Goal: Information Seeking & Learning: Understand process/instructions

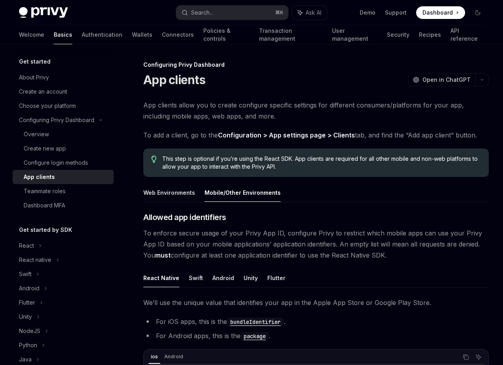
scroll to position [124, 0]
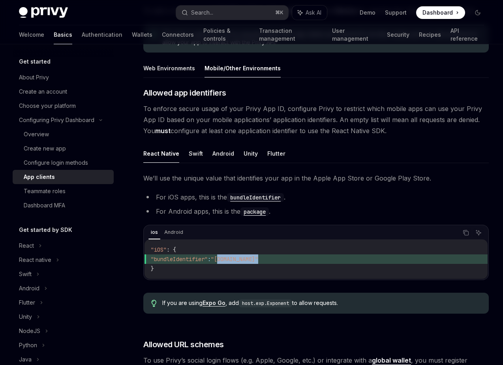
drag, startPoint x: 277, startPoint y: 259, endPoint x: 234, endPoint y: 259, distance: 43.0
click at [234, 259] on span ""com.myorg.app"" at bounding box center [234, 258] width 47 height 7
copy span "com.myorg.app"
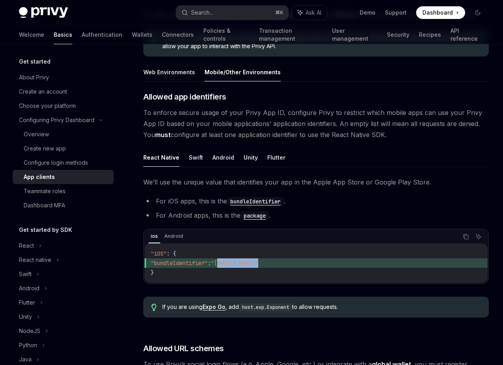
scroll to position [117, 0]
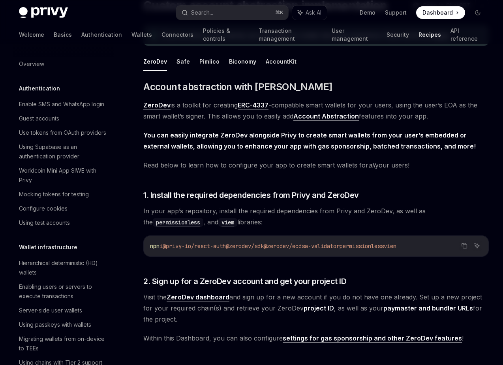
scroll to position [177, 0]
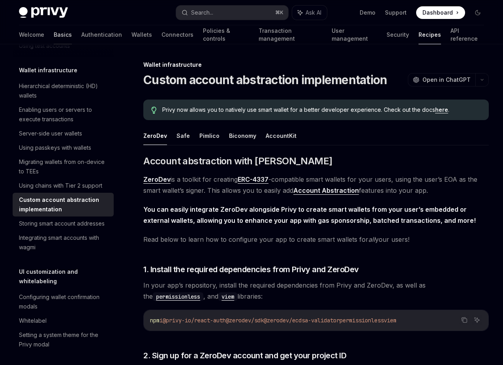
scroll to position [74, 0]
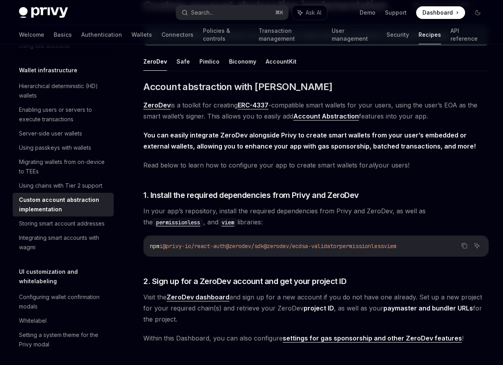
click at [52, 13] on img at bounding box center [43, 12] width 49 height 11
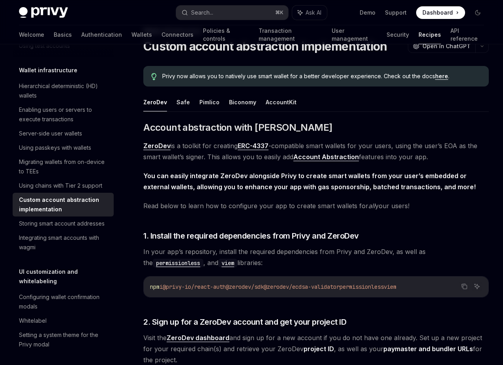
scroll to position [0, 0]
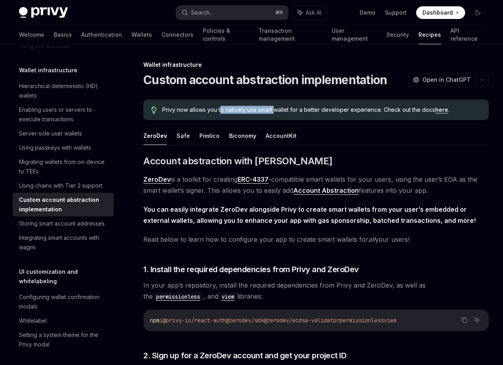
drag, startPoint x: 220, startPoint y: 110, endPoint x: 276, endPoint y: 110, distance: 55.3
click at [276, 110] on span "Privy now allows you to natively use smart wallet for a better developer experi…" at bounding box center [321, 110] width 319 height 8
drag, startPoint x: 276, startPoint y: 110, endPoint x: 321, endPoint y: 110, distance: 45.0
click at [321, 110] on span "Privy now allows you to natively use smart wallet for a better developer experi…" at bounding box center [321, 110] width 319 height 8
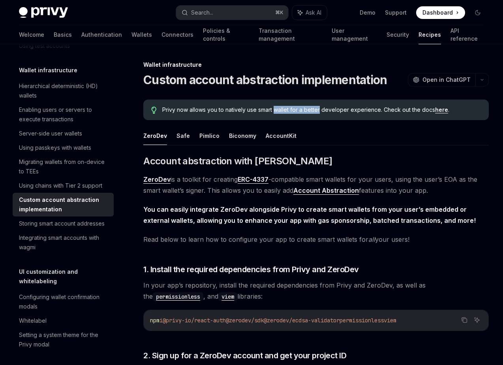
click at [321, 110] on span "Privy now allows you to natively use smart wallet for a better developer experi…" at bounding box center [321, 110] width 319 height 8
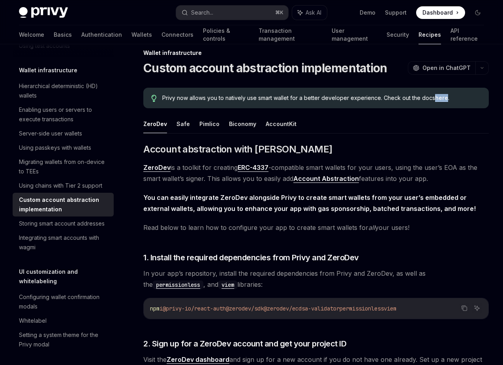
scroll to position [15, 0]
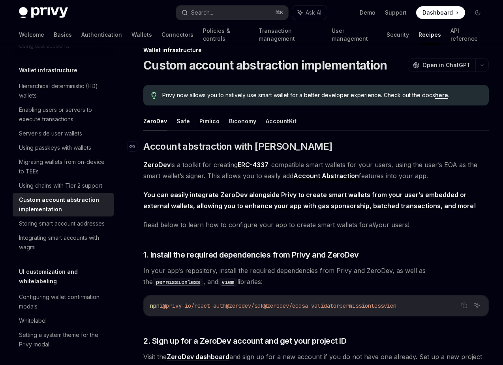
click at [484, 151] on h2 "​ Account abstraction with ZeroDev" at bounding box center [315, 146] width 345 height 13
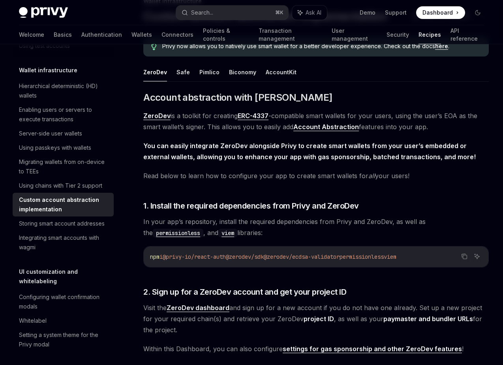
scroll to position [72, 0]
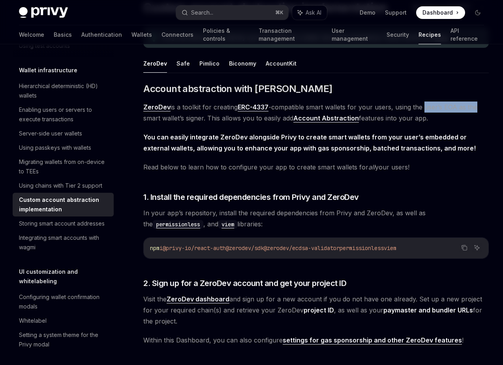
drag, startPoint x: 426, startPoint y: 107, endPoint x: 476, endPoint y: 107, distance: 50.9
click at [478, 107] on span "ZeroDev is a toolkit for creating ERC-4337 -compatible smart wallets for your u…" at bounding box center [315, 112] width 345 height 22
click at [476, 107] on span "ZeroDev is a toolkit for creating ERC-4337 -compatible smart wallets for your u…" at bounding box center [315, 112] width 345 height 22
drag, startPoint x: 210, startPoint y: 118, endPoint x: 281, endPoint y: 118, distance: 71.1
click at [281, 118] on span "ZeroDev is a toolkit for creating ERC-4337 -compatible smart wallets for your u…" at bounding box center [315, 112] width 345 height 22
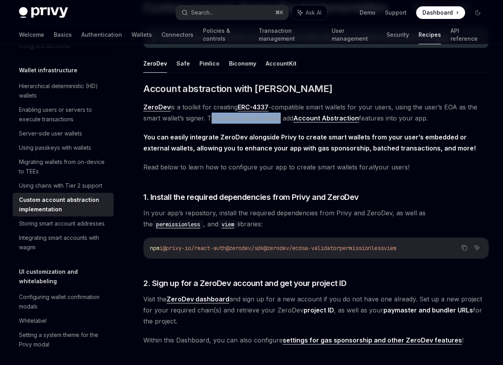
click at [281, 118] on span "ZeroDev is a toolkit for creating ERC-4337 -compatible smart wallets for your u…" at bounding box center [315, 112] width 345 height 22
drag, startPoint x: 383, startPoint y: 118, endPoint x: 429, endPoint y: 118, distance: 46.6
click at [429, 118] on span "ZeroDev is a toolkit for creating ERC-4337 -compatible smart wallets for your u…" at bounding box center [315, 112] width 345 height 22
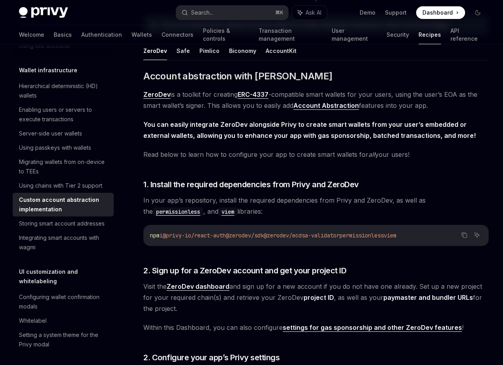
scroll to position [86, 0]
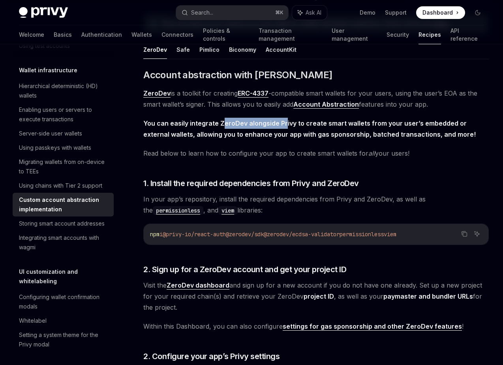
drag, startPoint x: 221, startPoint y: 124, endPoint x: 283, endPoint y: 124, distance: 62.4
click at [283, 124] on strong "You can easily integrate ZeroDev alongside Privy to create smart wallets from y…" at bounding box center [309, 128] width 332 height 19
drag, startPoint x: 295, startPoint y: 124, endPoint x: 348, endPoint y: 124, distance: 52.9
click at [347, 124] on strong "You can easily integrate ZeroDev alongside Privy to create smart wallets from y…" at bounding box center [309, 128] width 332 height 19
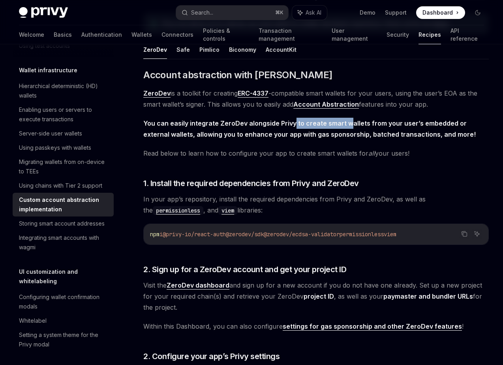
click at [348, 124] on strong "You can easily integrate ZeroDev alongside Privy to create smart wallets from y…" at bounding box center [309, 128] width 332 height 19
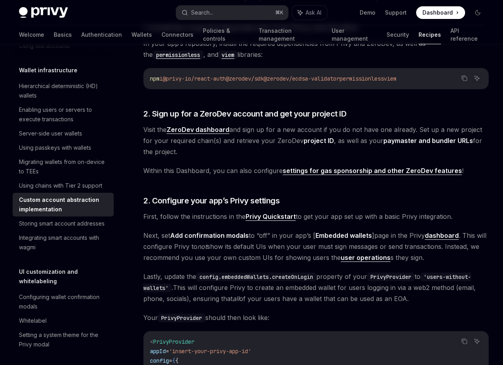
scroll to position [247, 0]
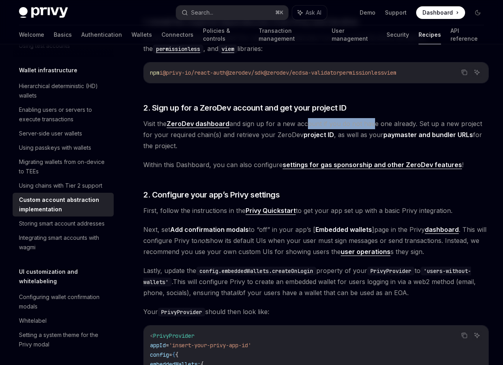
drag, startPoint x: 304, startPoint y: 127, endPoint x: 371, endPoint y: 127, distance: 67.1
click at [371, 127] on span "Visit the ZeroDev dashboard and sign up for a new account if you do not have on…" at bounding box center [315, 134] width 345 height 33
drag, startPoint x: 402, startPoint y: 123, endPoint x: 438, endPoint y: 123, distance: 35.9
click at [438, 123] on span "Visit the ZeroDev dashboard and sign up for a new account if you do not have on…" at bounding box center [315, 134] width 345 height 33
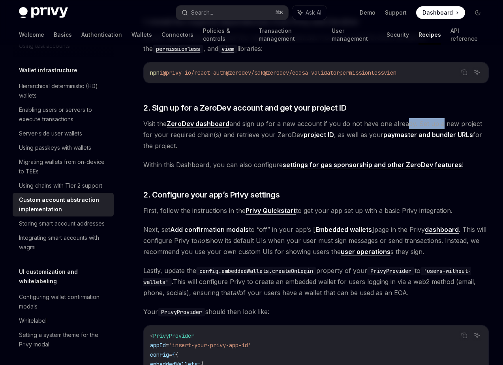
click at [437, 122] on span "Visit the ZeroDev dashboard and sign up for a new account if you do not have on…" at bounding box center [315, 134] width 345 height 33
drag, startPoint x: 236, startPoint y: 133, endPoint x: 308, endPoint y: 133, distance: 71.8
click at [308, 133] on span "Visit the ZeroDev dashboard and sign up for a new account if you do not have on…" at bounding box center [315, 134] width 345 height 33
click at [349, 136] on span "Visit the ZeroDev dashboard and sign up for a new account if you do not have on…" at bounding box center [315, 134] width 345 height 33
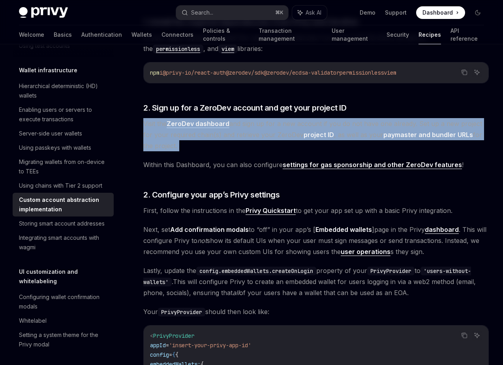
click at [349, 136] on span "Visit the ZeroDev dashboard and sign up for a new account if you do not have on…" at bounding box center [315, 134] width 345 height 33
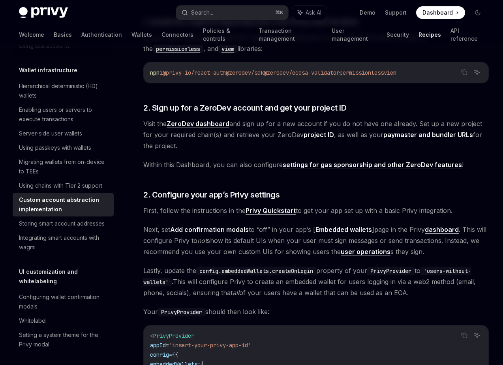
click at [412, 135] on strong "paymaster and bundler URLs" at bounding box center [428, 135] width 90 height 8
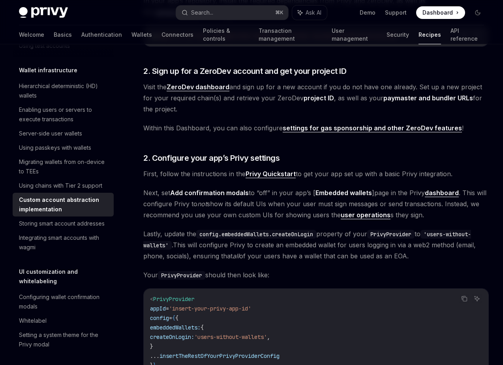
scroll to position [286, 0]
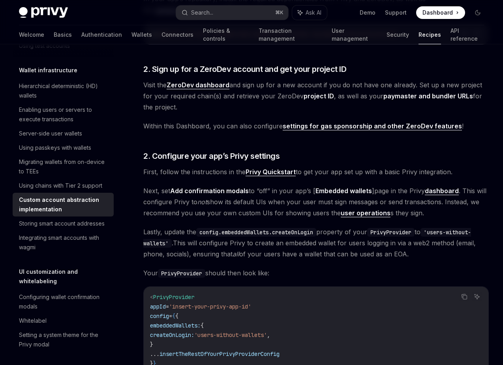
drag, startPoint x: 250, startPoint y: 129, endPoint x: 258, endPoint y: 129, distance: 8.3
click at [253, 129] on span "Within this Dashboard, you can also configure settings for gas sponsorship and …" at bounding box center [315, 125] width 345 height 11
click at [260, 129] on span "Within this Dashboard, you can also configure settings for gas sponsorship and …" at bounding box center [315, 125] width 345 height 11
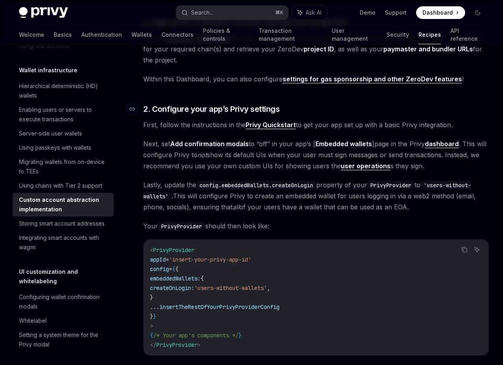
scroll to position [338, 0]
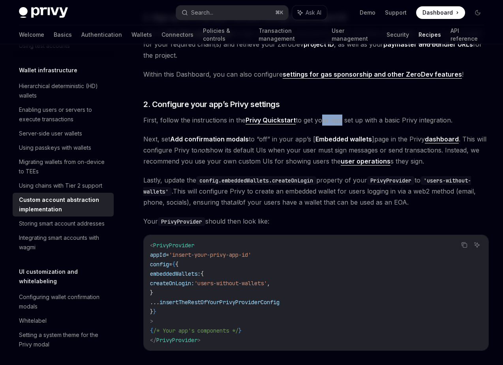
drag, startPoint x: 318, startPoint y: 118, endPoint x: 340, endPoint y: 118, distance: 22.1
click at [340, 118] on span "First, follow the instructions in the Privy Quickstart to get your app set up w…" at bounding box center [315, 119] width 345 height 11
click at [396, 120] on span "First, follow the instructions in the Privy Quickstart to get your app set up w…" at bounding box center [315, 119] width 345 height 11
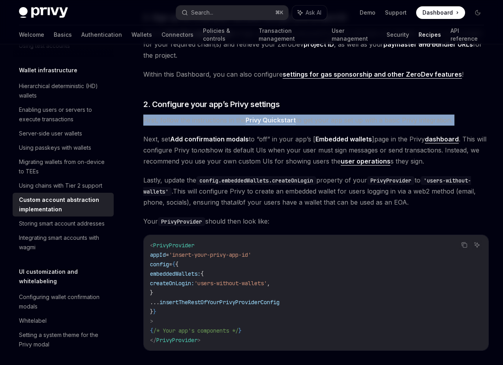
click at [396, 120] on span "First, follow the instructions in the Privy Quickstart to get your app set up w…" at bounding box center [315, 119] width 345 height 11
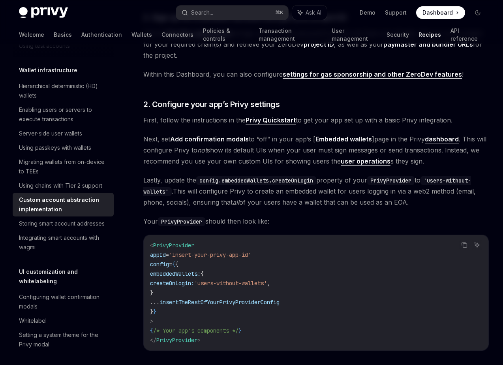
click at [420, 120] on span "First, follow the instructions in the Privy Quickstart to get your app set up w…" at bounding box center [315, 119] width 345 height 11
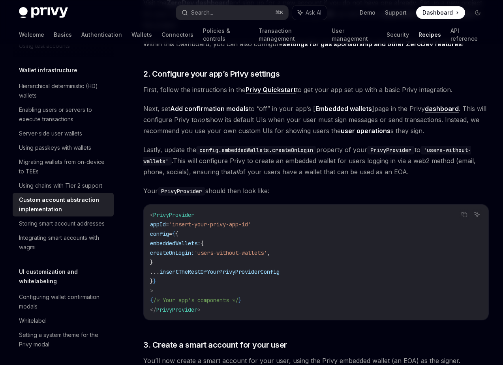
scroll to position [369, 0]
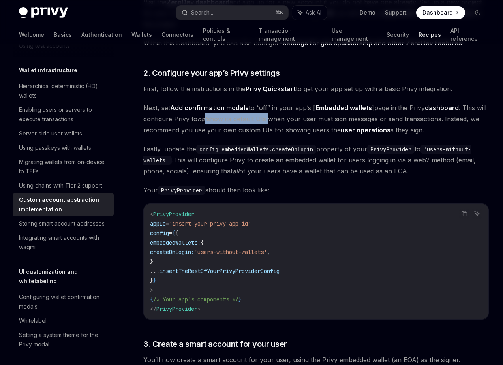
drag, startPoint x: 216, startPoint y: 120, endPoint x: 285, endPoint y: 120, distance: 69.1
click at [285, 120] on span "Next, set Add confirmation modals to “off” in your app’s [ Embedded wallets ] p…" at bounding box center [315, 118] width 345 height 33
drag, startPoint x: 308, startPoint y: 119, endPoint x: 357, endPoint y: 119, distance: 49.3
click at [357, 119] on span "Next, set Add confirmation modals to “off” in your app’s [ Embedded wallets ] p…" at bounding box center [315, 118] width 345 height 33
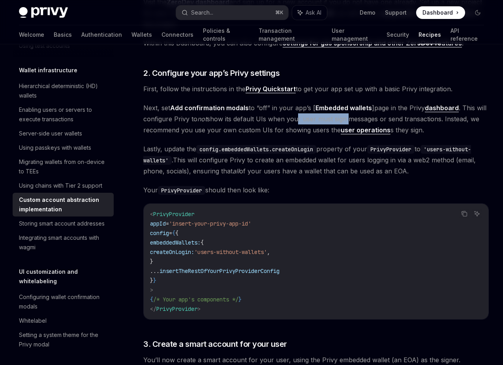
click at [357, 119] on span "Next, set Add confirmation modals to “off” in your app’s [ Embedded wallets ] p…" at bounding box center [315, 118] width 345 height 33
drag, startPoint x: 375, startPoint y: 118, endPoint x: 414, endPoint y: 118, distance: 39.9
click at [415, 118] on span "Next, set Add confirmation modals to “off” in your app’s [ Embedded wallets ] p…" at bounding box center [315, 118] width 345 height 33
click at [414, 118] on span "Next, set Add confirmation modals to “off” in your app’s [ Embedded wallets ] p…" at bounding box center [315, 118] width 345 height 33
drag, startPoint x: 401, startPoint y: 121, endPoint x: 457, endPoint y: 121, distance: 55.7
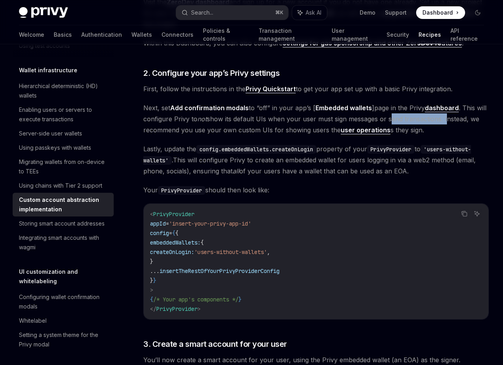
click at [457, 121] on span "Next, set Add confirmation modals to “off” in your app’s [ Embedded wallets ] p…" at bounding box center [315, 118] width 345 height 33
click at [456, 121] on span "Next, set Add confirmation modals to “off” in your app’s [ Embedded wallets ] p…" at bounding box center [315, 118] width 345 height 33
drag, startPoint x: 231, startPoint y: 129, endPoint x: 281, endPoint y: 129, distance: 49.7
click at [281, 129] on span "Next, set Add confirmation modals to “off” in your app’s [ Embedded wallets ] p…" at bounding box center [315, 118] width 345 height 33
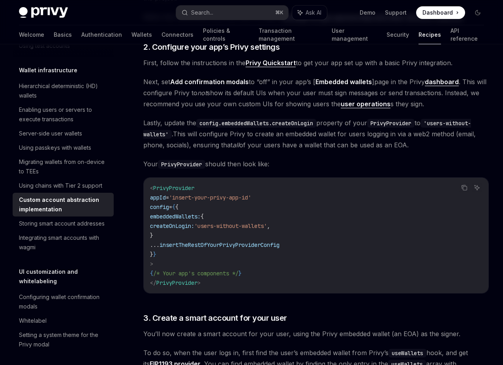
scroll to position [396, 0]
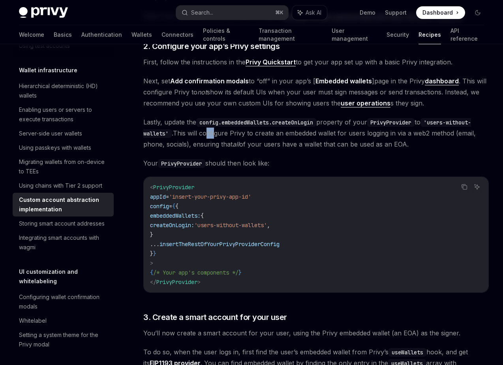
drag, startPoint x: 210, startPoint y: 134, endPoint x: 279, endPoint y: 134, distance: 69.9
click at [221, 134] on span "Lastly, update the config.embeddedWallets.createOnLogin property of your PrivyP…" at bounding box center [315, 132] width 345 height 33
click at [280, 134] on span "Lastly, update the config.embeddedWallets.createOnLogin property of your PrivyP…" at bounding box center [315, 132] width 345 height 33
drag, startPoint x: 324, startPoint y: 135, endPoint x: 384, endPoint y: 135, distance: 60.8
click at [384, 135] on span "Lastly, update the config.embeddedWallets.createOnLogin property of your PrivyP…" at bounding box center [315, 132] width 345 height 33
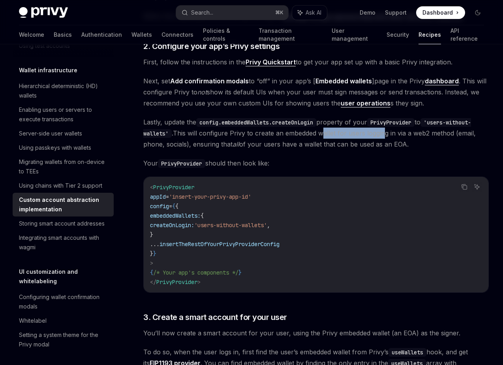
click at [384, 135] on span "Lastly, update the config.embeddedWallets.createOnLogin property of your PrivyP…" at bounding box center [315, 132] width 345 height 33
drag, startPoint x: 408, startPoint y: 136, endPoint x: 445, endPoint y: 136, distance: 37.1
click at [445, 136] on span "Lastly, update the config.embeddedWallets.createOnLogin property of your PrivyP…" at bounding box center [315, 132] width 345 height 33
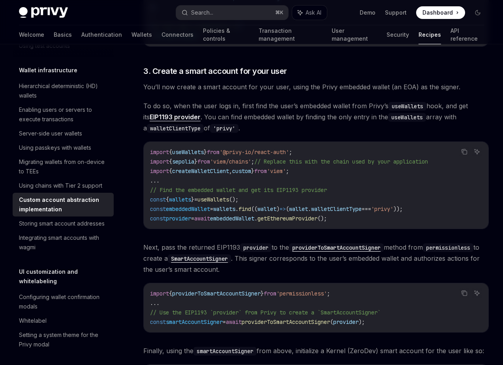
scroll to position [642, 0]
drag, startPoint x: 371, startPoint y: 86, endPoint x: 396, endPoint y: 86, distance: 25.7
click at [388, 86] on span "You’ll now create a smart account for your user, using the Privy embedded walle…" at bounding box center [315, 86] width 345 height 11
click at [409, 86] on span "You’ll now create a smart account for your user, using the Privy embedded walle…" at bounding box center [315, 86] width 345 height 11
drag, startPoint x: 260, startPoint y: 84, endPoint x: 330, endPoint y: 84, distance: 69.5
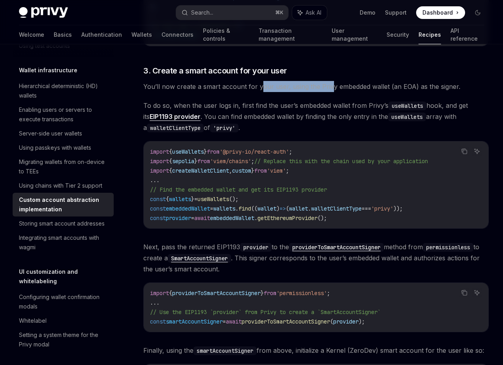
click at [330, 84] on span "You’ll now create a smart account for your user, using the Privy embedded walle…" at bounding box center [315, 86] width 345 height 11
drag, startPoint x: 330, startPoint y: 84, endPoint x: 376, endPoint y: 84, distance: 46.2
click at [376, 84] on span "You’ll now create a smart account for your user, using the Privy embedded walle…" at bounding box center [315, 86] width 345 height 11
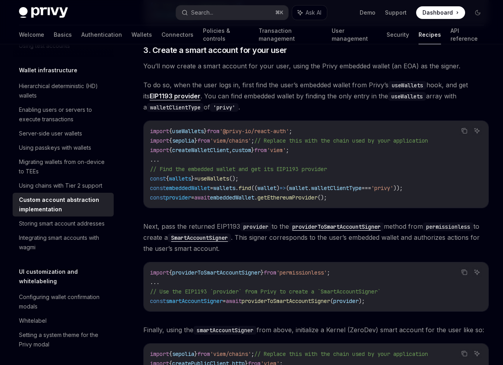
scroll to position [664, 0]
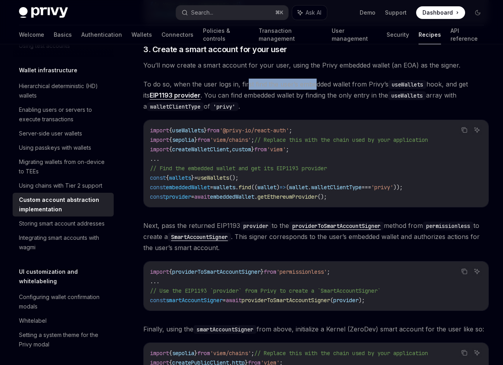
drag, startPoint x: 253, startPoint y: 83, endPoint x: 319, endPoint y: 83, distance: 66.3
click at [318, 83] on span "To do so, when the user logs in, first find the user’s embedded wallet from Pri…" at bounding box center [315, 95] width 345 height 33
click at [319, 83] on span "To do so, when the user logs in, first find the user’s embedded wallet from Pri…" at bounding box center [315, 95] width 345 height 33
drag, startPoint x: 240, startPoint y: 97, endPoint x: 287, endPoint y: 97, distance: 46.6
click at [255, 97] on span "To do so, when the user logs in, first find the user’s embedded wallet from Pri…" at bounding box center [315, 95] width 345 height 33
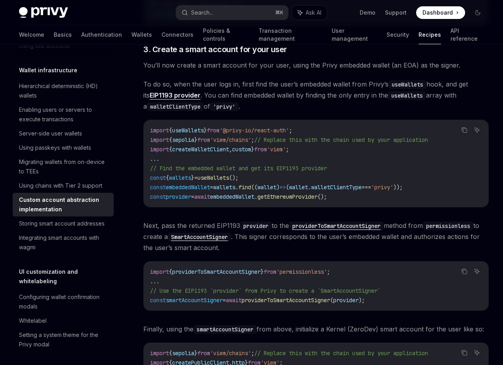
click at [287, 97] on span "To do so, when the user logs in, first find the user’s embedded wallet from Pri…" at bounding box center [315, 95] width 345 height 33
drag, startPoint x: 321, startPoint y: 97, endPoint x: 361, endPoint y: 97, distance: 39.9
click at [361, 97] on span "To do so, when the user logs in, first find the user’s embedded wallet from Pri…" at bounding box center [315, 95] width 345 height 33
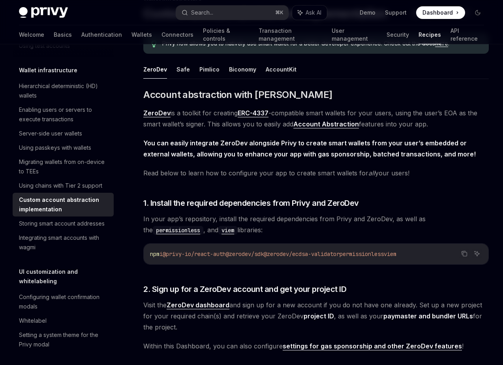
scroll to position [0, 0]
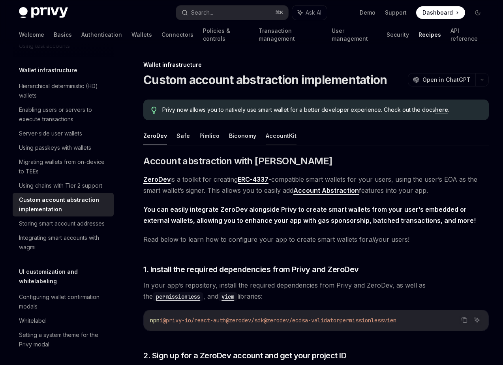
click at [281, 139] on button "AccountKit" at bounding box center [281, 135] width 31 height 19
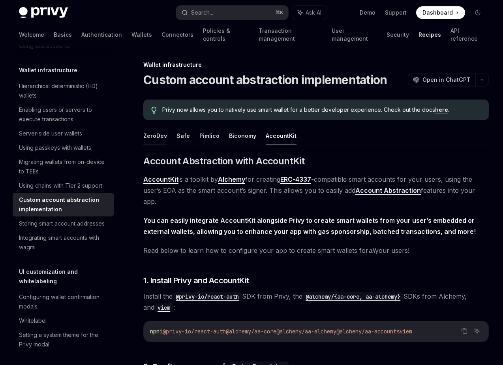
click at [154, 135] on button "ZeroDev" at bounding box center [155, 135] width 24 height 19
type textarea "*"
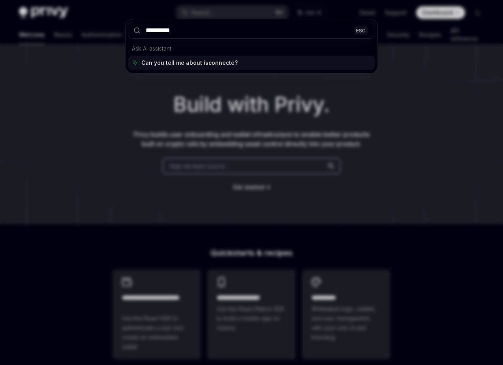
type input "**********"
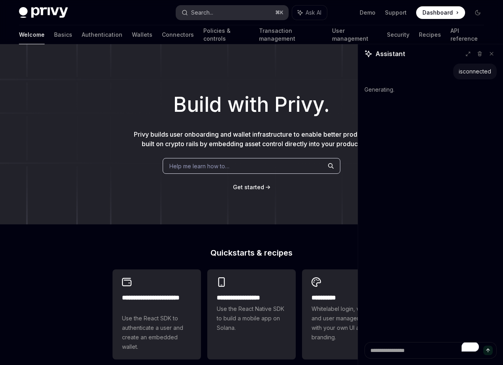
type textarea "*"
click at [255, 7] on button "Search... ⌘ K" at bounding box center [232, 13] width 112 height 14
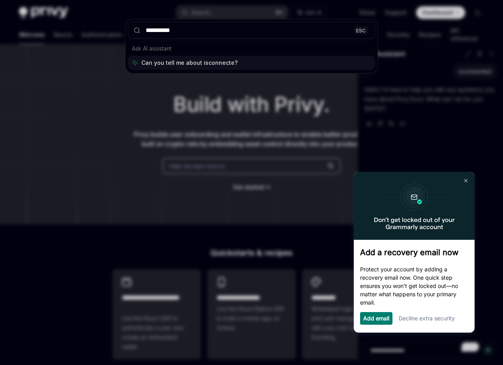
type input "**********"
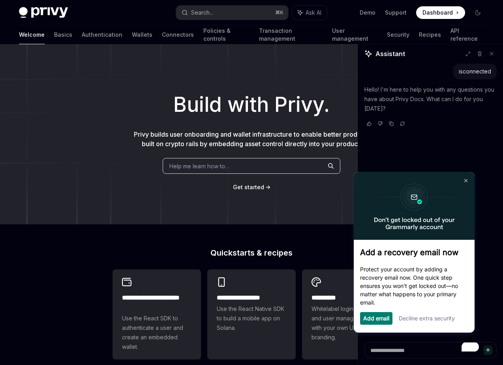
scroll to position [159, 0]
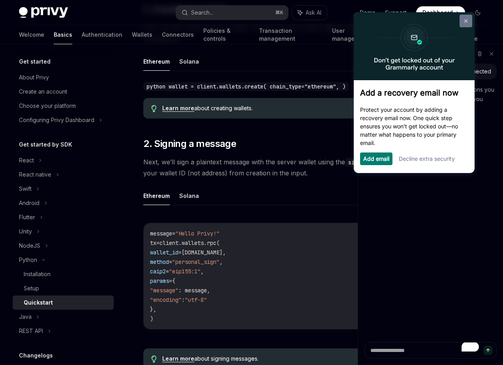
click at [463, 25] on link at bounding box center [465, 21] width 13 height 13
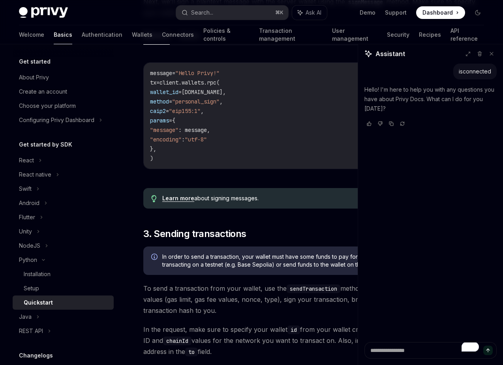
scroll to position [321, 0]
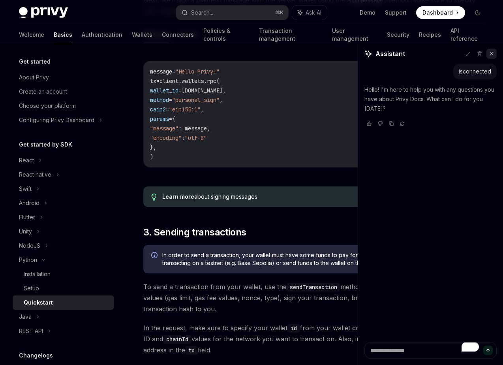
click at [493, 56] on button at bounding box center [491, 54] width 10 height 10
type textarea "*"
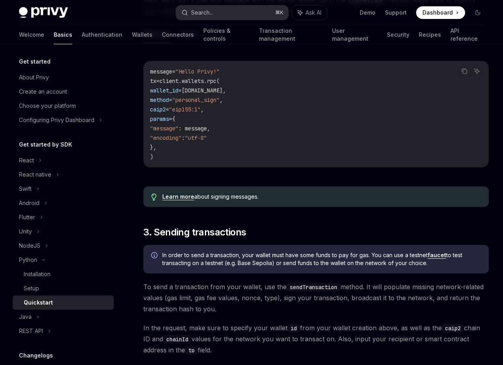
click at [246, 13] on button "Search... ⌘ K" at bounding box center [232, 13] width 112 height 14
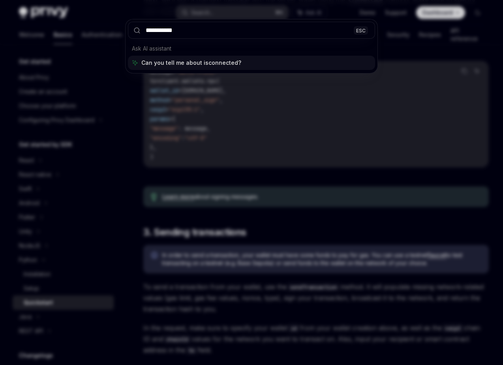
click at [291, 32] on input "**********" at bounding box center [251, 30] width 247 height 17
type input "**********"
click at [207, 117] on div "**********" at bounding box center [251, 182] width 503 height 365
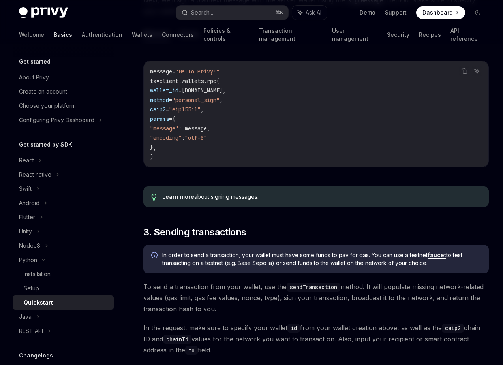
type textarea "*"
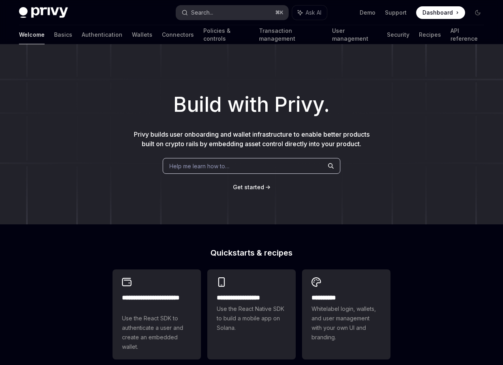
click at [232, 13] on button "Search... ⌘ K" at bounding box center [232, 13] width 112 height 14
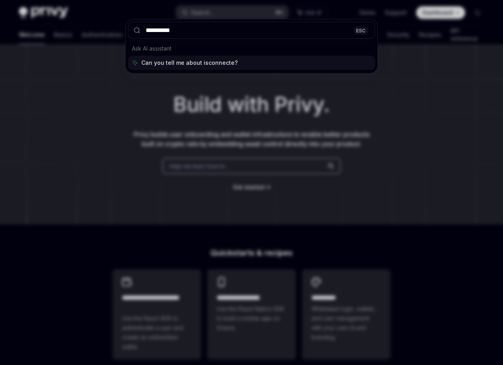
type input "**********"
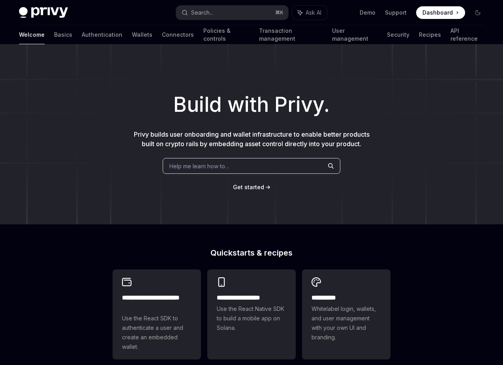
type textarea "*"
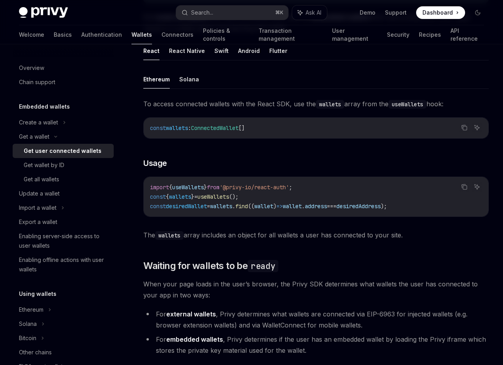
scroll to position [225, 0]
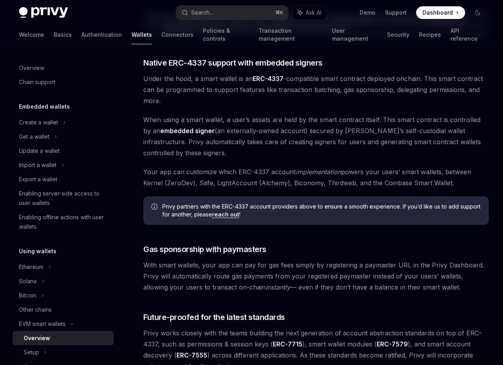
scroll to position [444, 0]
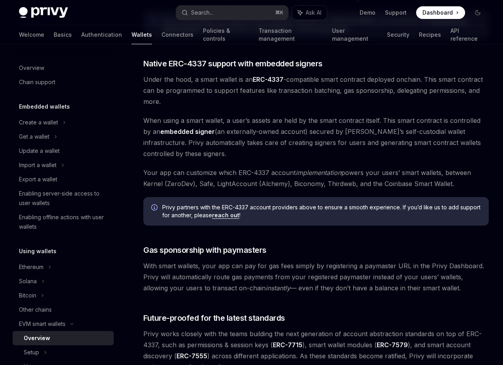
click at [256, 142] on span "When using a smart wallet, a user’s assets are held by the smart contract itsel…" at bounding box center [315, 137] width 345 height 44
click at [293, 149] on span "When using a smart wallet, a user’s assets are held by the smart contract itsel…" at bounding box center [315, 137] width 345 height 44
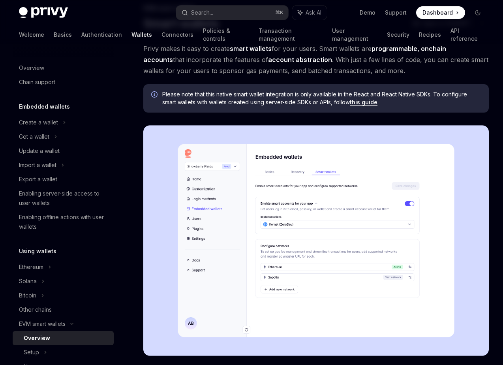
scroll to position [58, 0]
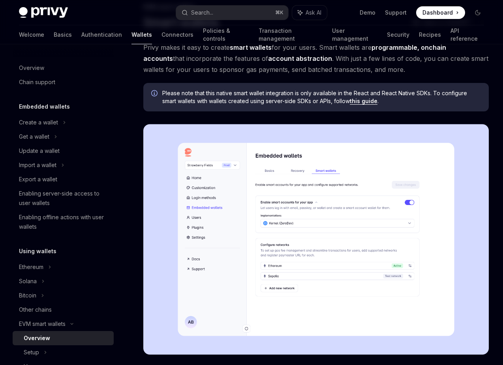
click at [249, 102] on span "Please note that this native smart wallet integration is only available in the …" at bounding box center [321, 97] width 319 height 16
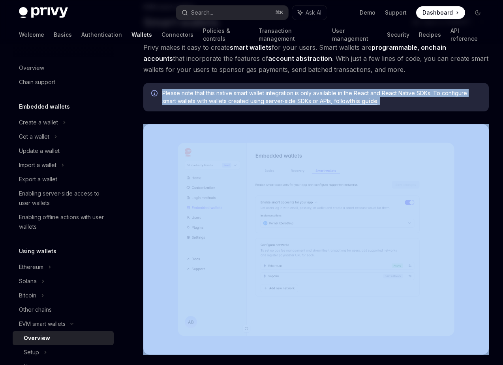
click at [249, 102] on span "Please note that this native smart wallet integration is only available in the …" at bounding box center [321, 97] width 319 height 16
click at [361, 101] on link "this guide" at bounding box center [364, 100] width 28 height 7
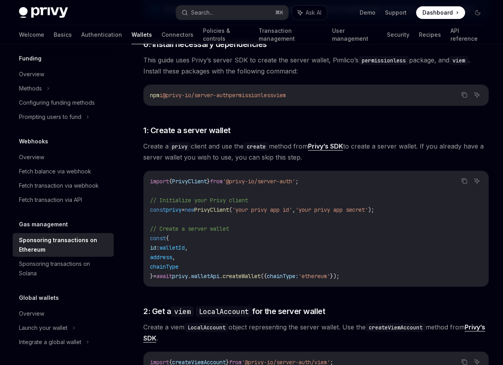
scroll to position [246, 0]
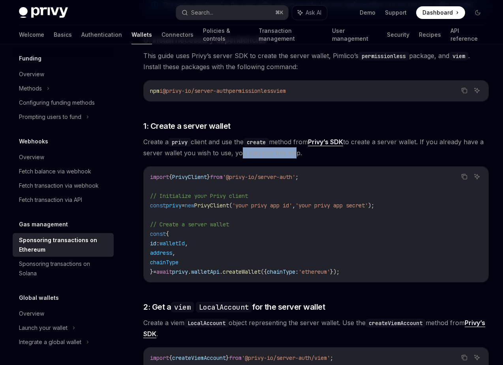
drag, startPoint x: 248, startPoint y: 155, endPoint x: 296, endPoint y: 155, distance: 48.6
click at [296, 155] on span "Create a privy client and use the create method from Privy’s SDK to create a se…" at bounding box center [315, 147] width 345 height 22
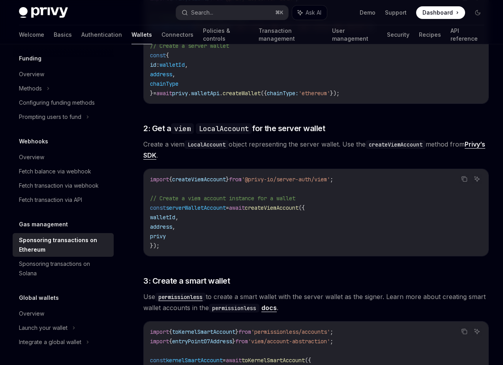
scroll to position [425, 0]
drag, startPoint x: 178, startPoint y: 144, endPoint x: 225, endPoint y: 142, distance: 47.0
click at [225, 142] on span "Create a viem LocalAccount object representing the server wallet. Use the creat…" at bounding box center [315, 149] width 345 height 22
click at [225, 142] on code "LocalAccount" at bounding box center [206, 144] width 44 height 9
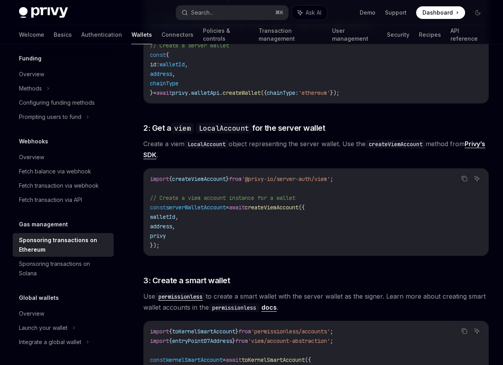
click at [334, 146] on span "Create a viem LocalAccount object representing the server wallet. Use the creat…" at bounding box center [315, 149] width 345 height 22
drag, startPoint x: 280, startPoint y: 144, endPoint x: 327, endPoint y: 144, distance: 47.4
click at [289, 144] on span "Create a viem LocalAccount object representing the server wallet. Use the creat…" at bounding box center [315, 149] width 345 height 22
click at [327, 144] on span "Create a viem LocalAccount object representing the server wallet. Use the creat…" at bounding box center [315, 149] width 345 height 22
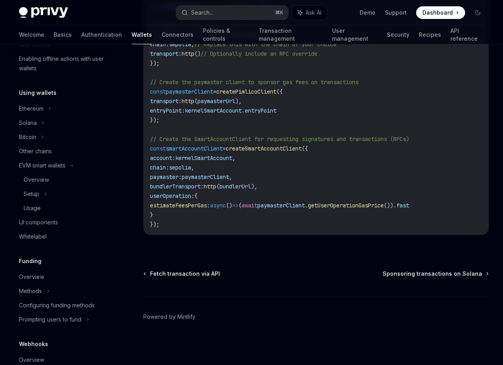
scroll to position [150, 0]
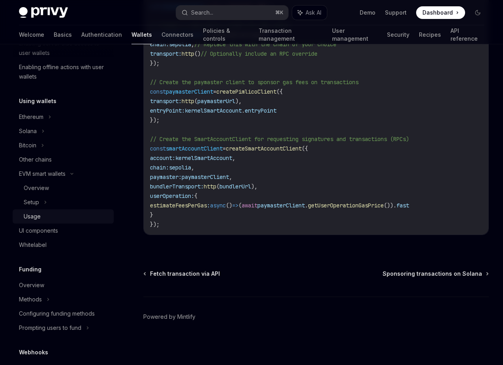
click at [33, 214] on div "Usage" at bounding box center [32, 216] width 17 height 9
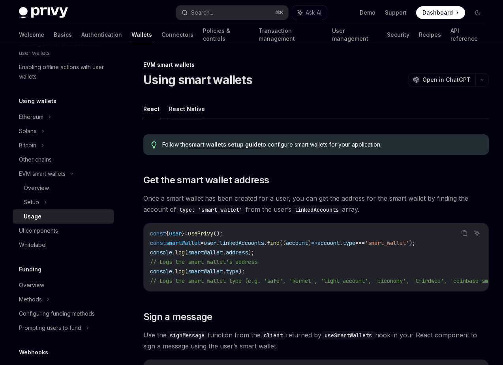
click at [189, 108] on button "React Native" at bounding box center [187, 108] width 36 height 19
type textarea "*"
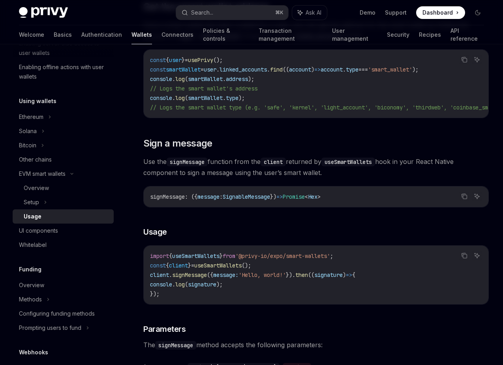
scroll to position [187, 0]
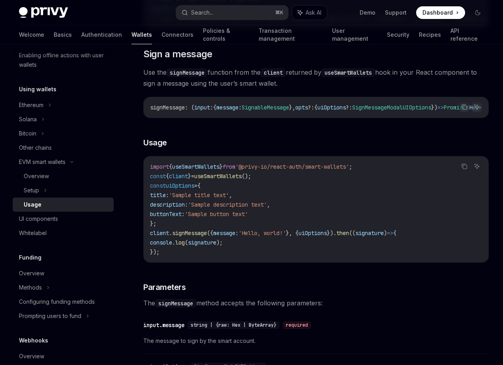
scroll to position [262, 0]
click at [187, 180] on span "client" at bounding box center [178, 176] width 19 height 7
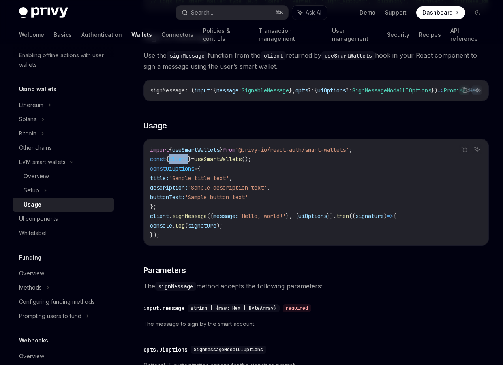
scroll to position [280, 0]
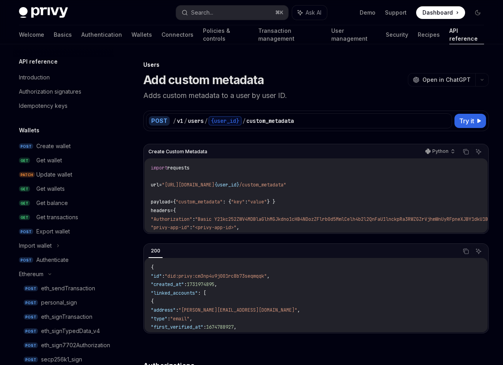
scroll to position [335, 0]
